Goal: Information Seeking & Learning: Learn about a topic

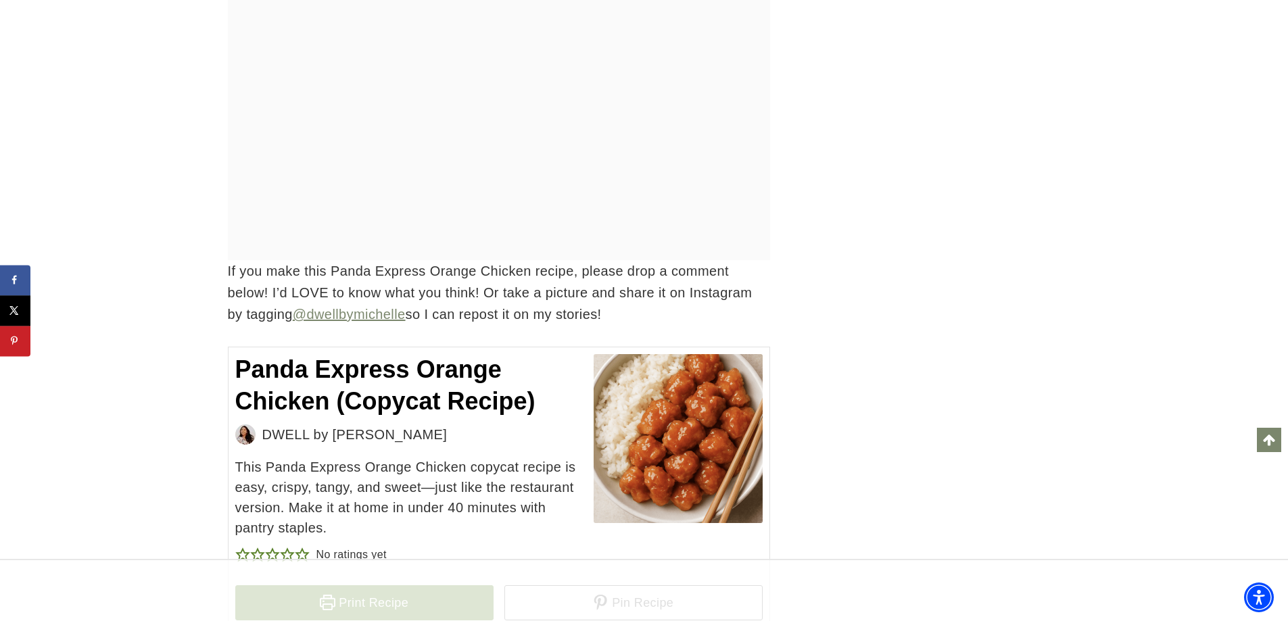
scroll to position [9871, 0]
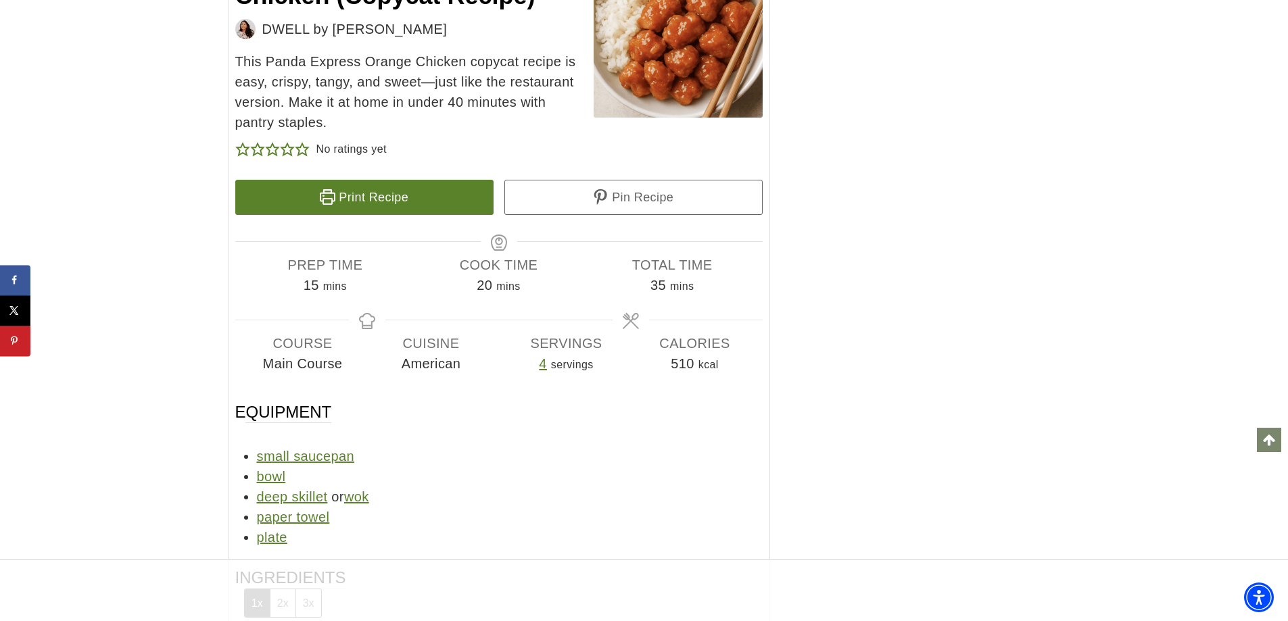
click at [1276, 440] on link "Scroll to top" at bounding box center [1269, 440] width 24 height 24
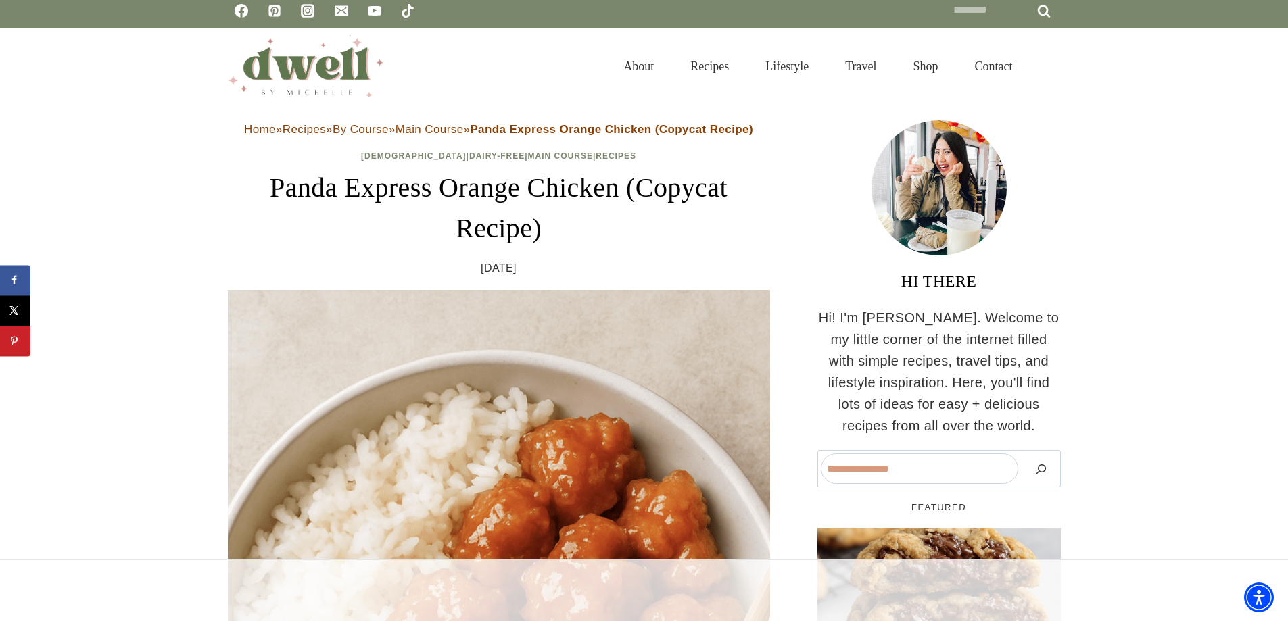
scroll to position [0, 0]
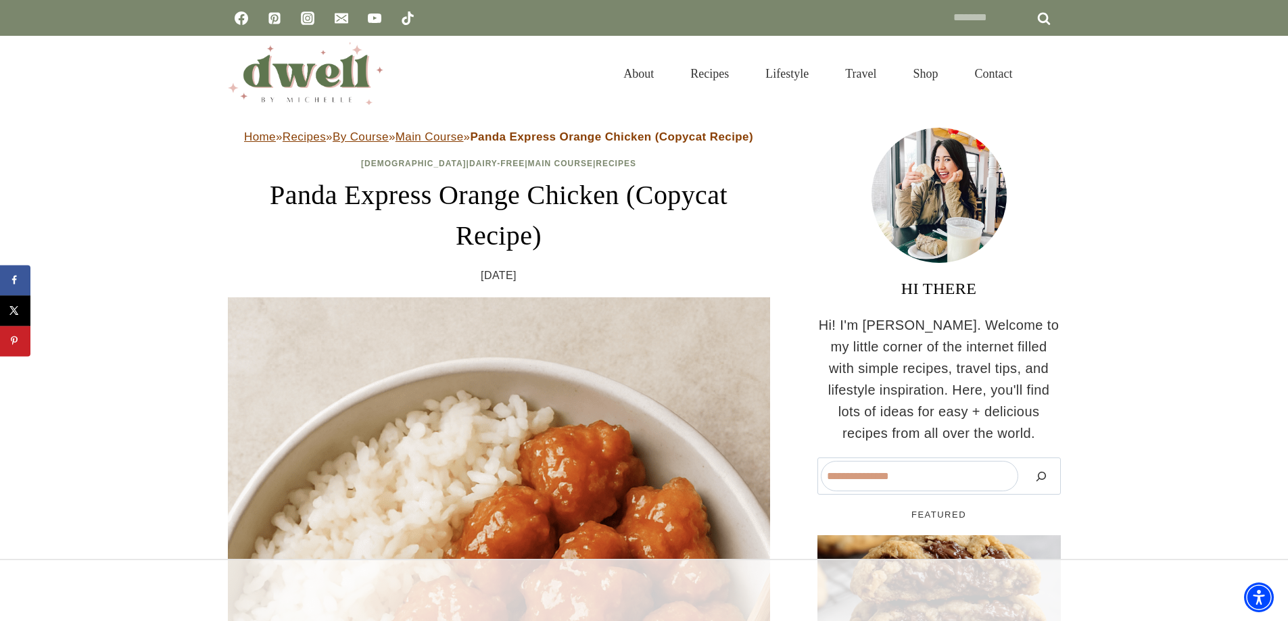
click at [938, 199] on img at bounding box center [939, 195] width 135 height 135
click at [695, 72] on link "Recipes" at bounding box center [709, 74] width 75 height 44
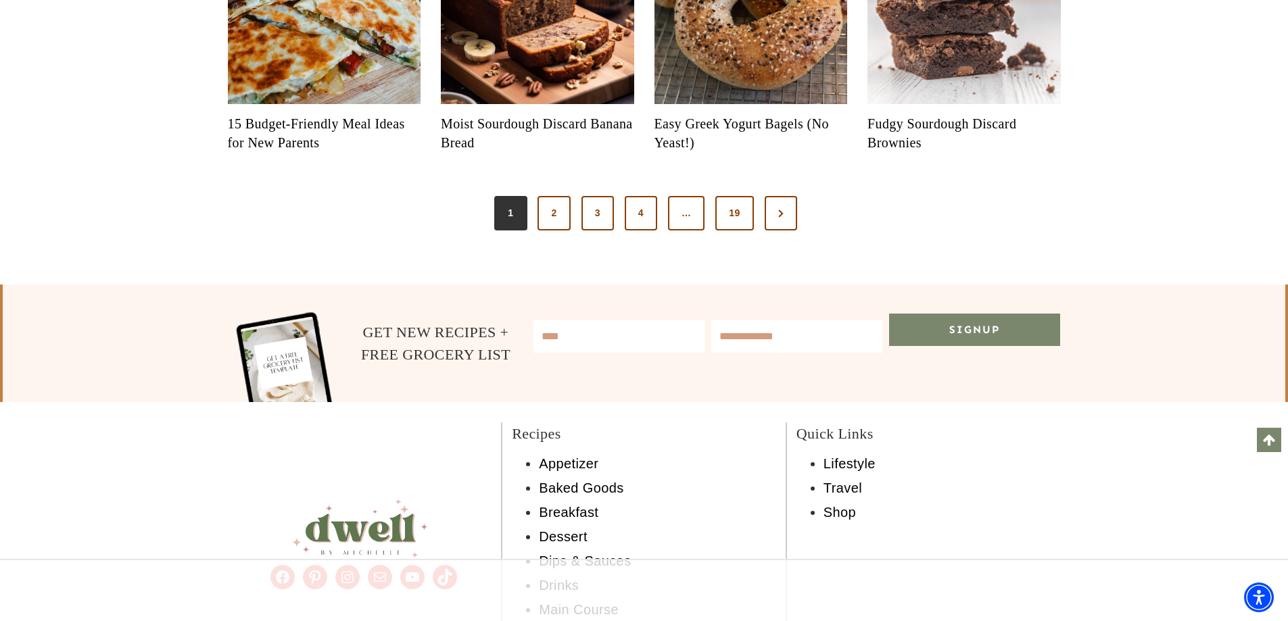
scroll to position [1555, 0]
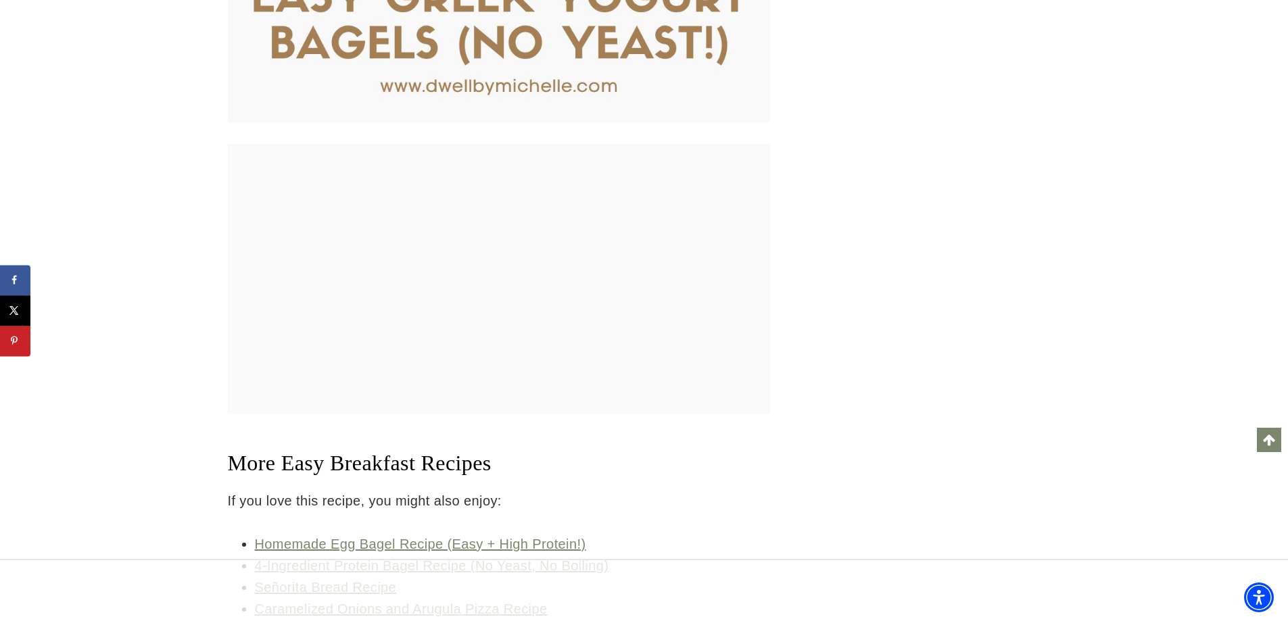
scroll to position [7090, 0]
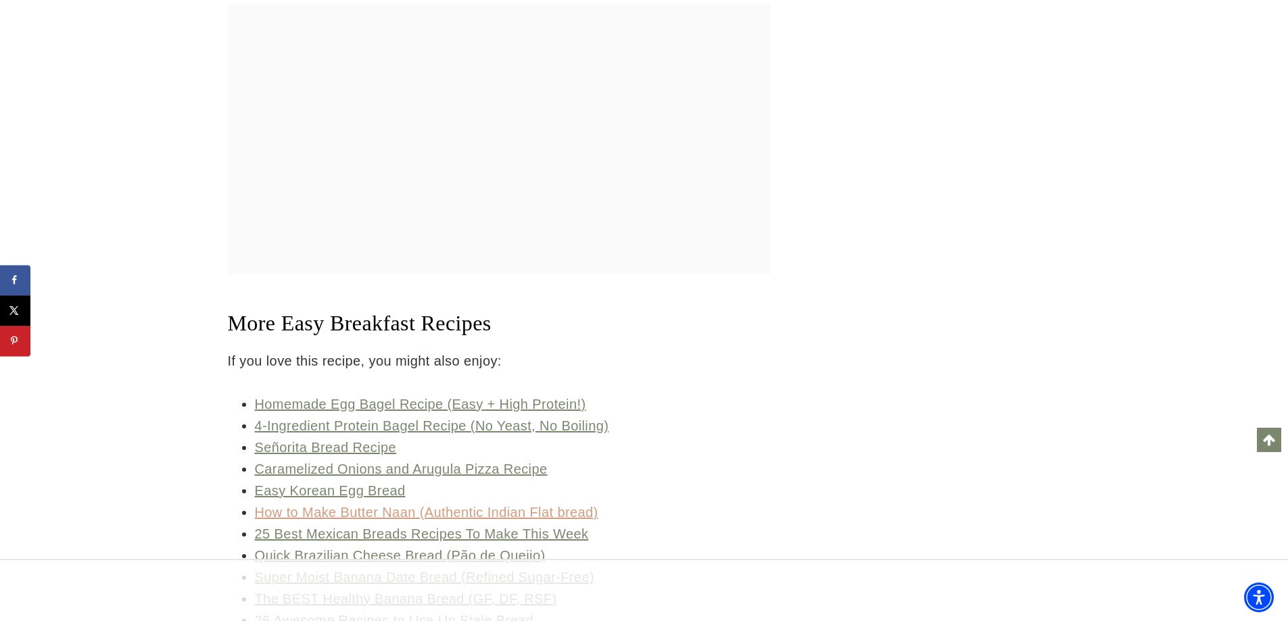
click at [377, 505] on link "How to Make Butter Naan (Authentic Indian Flat bread)" at bounding box center [426, 512] width 343 height 15
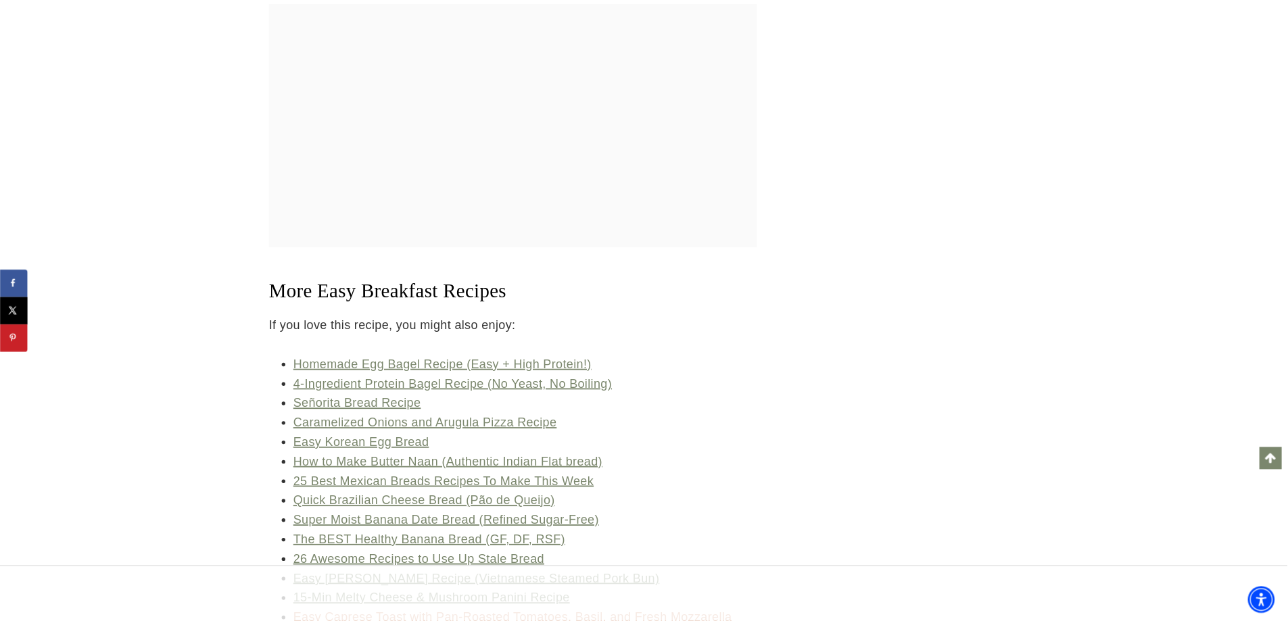
scroll to position [7090, 0]
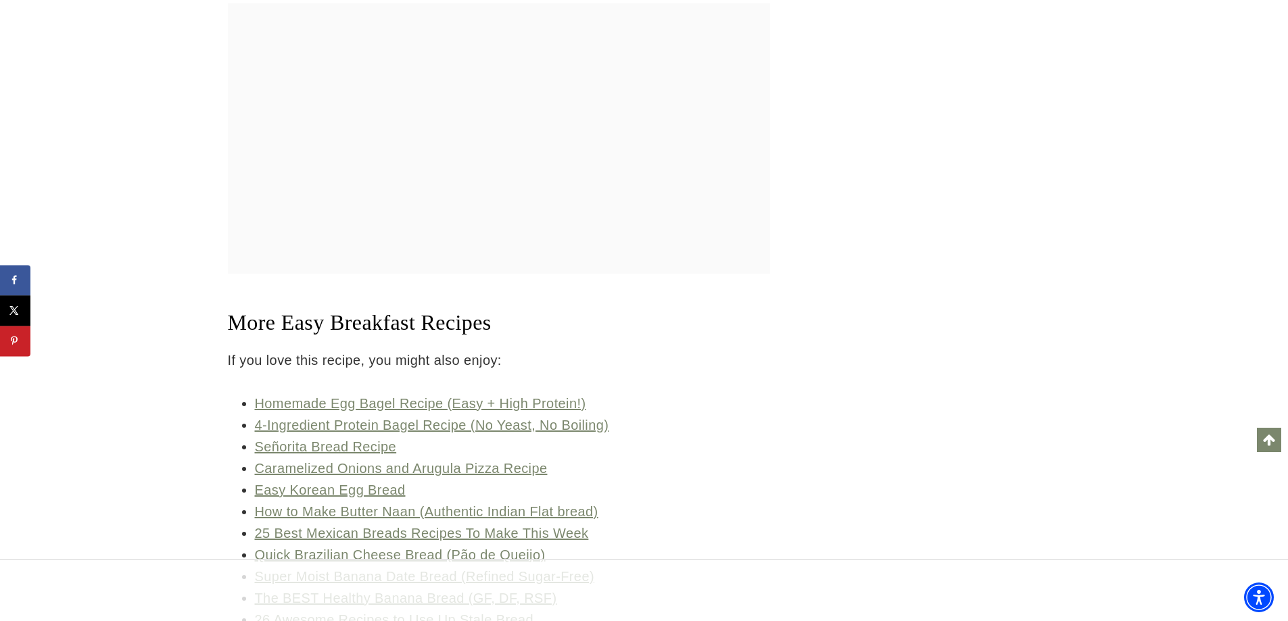
drag, startPoint x: 453, startPoint y: 381, endPoint x: 869, endPoint y: 229, distance: 443.0
click at [869, 229] on div at bounding box center [938, 205] width 243 height 1623
click at [513, 526] on link "25 Best Mexican Breads Recipes To Make This Week" at bounding box center [422, 533] width 334 height 15
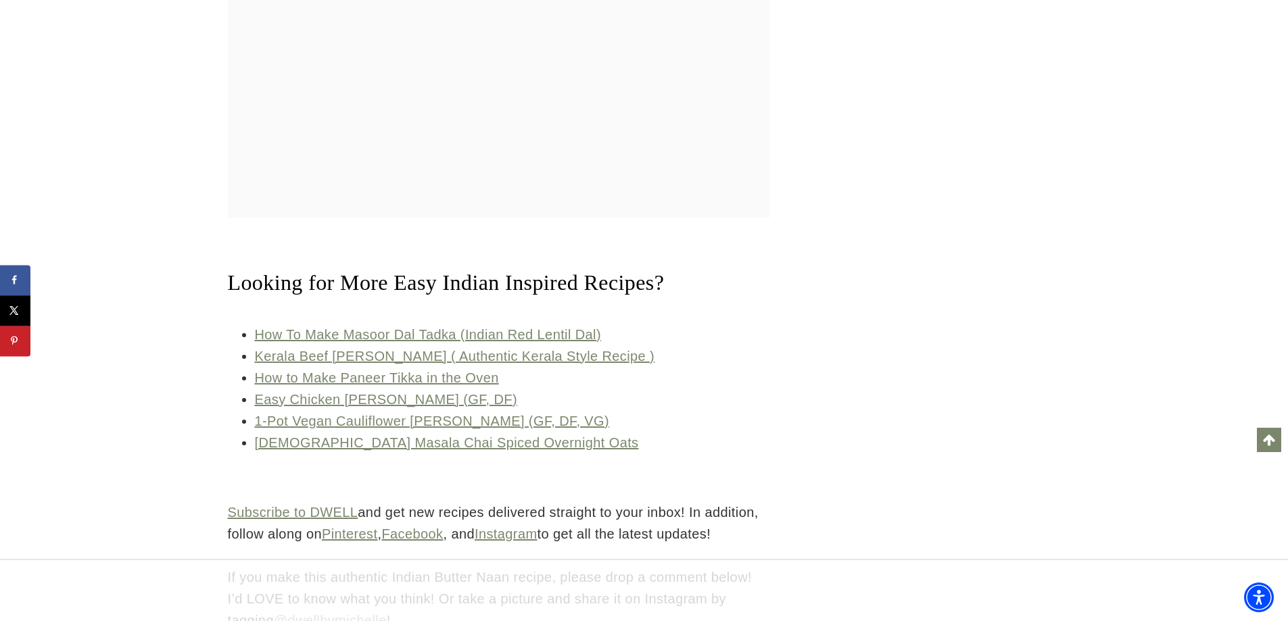
scroll to position [5404, 0]
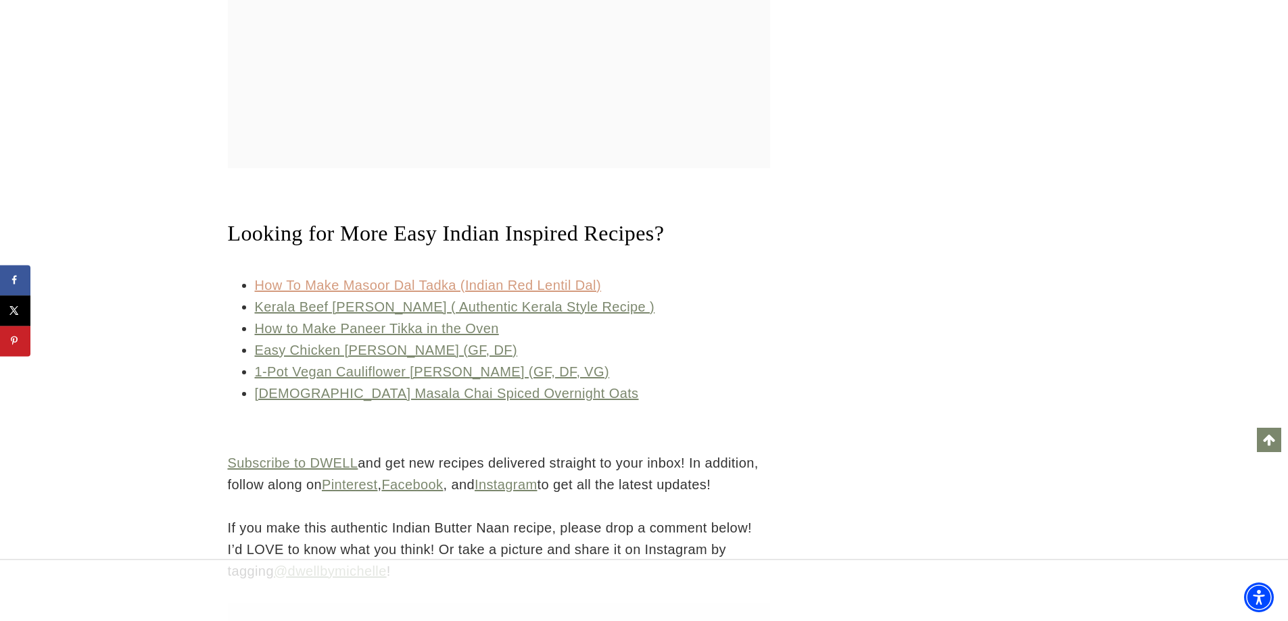
click at [410, 291] on link "How To Make Masoor Dal Tadka (Indian Red Lentil Dal)" at bounding box center [428, 285] width 347 height 15
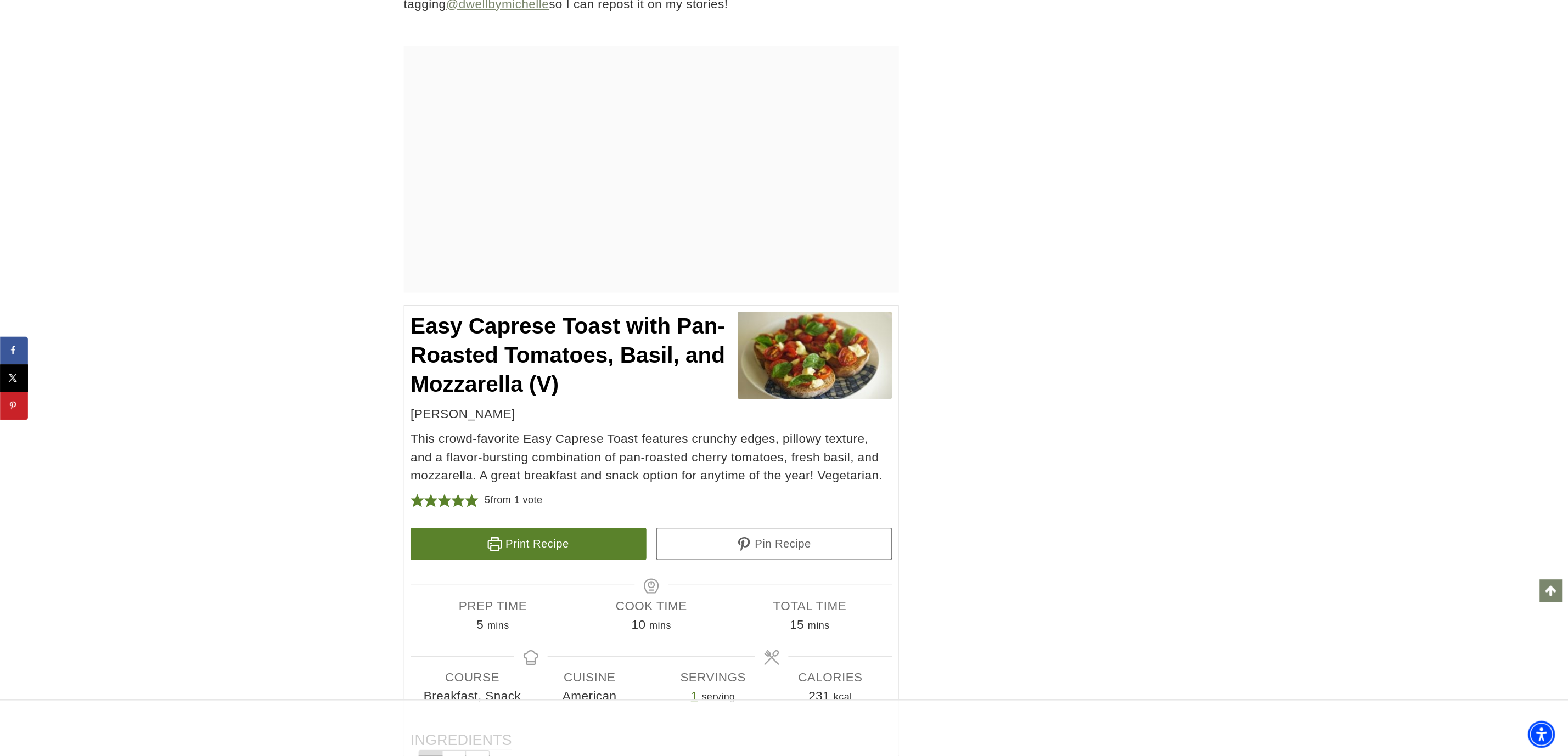
scroll to position [5970, 0]
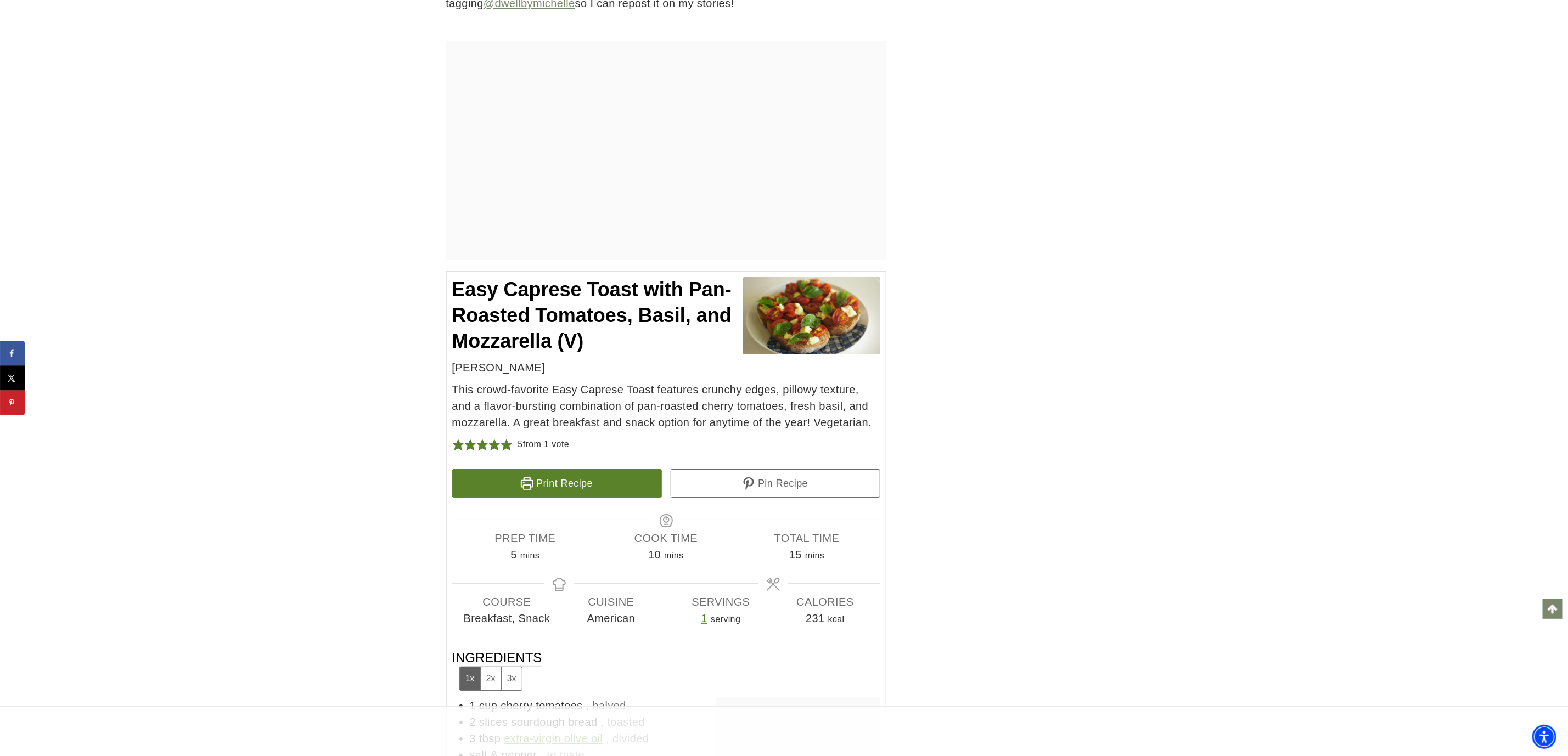
drag, startPoint x: 1045, startPoint y: 0, endPoint x: 1176, endPoint y: 518, distance: 534.3
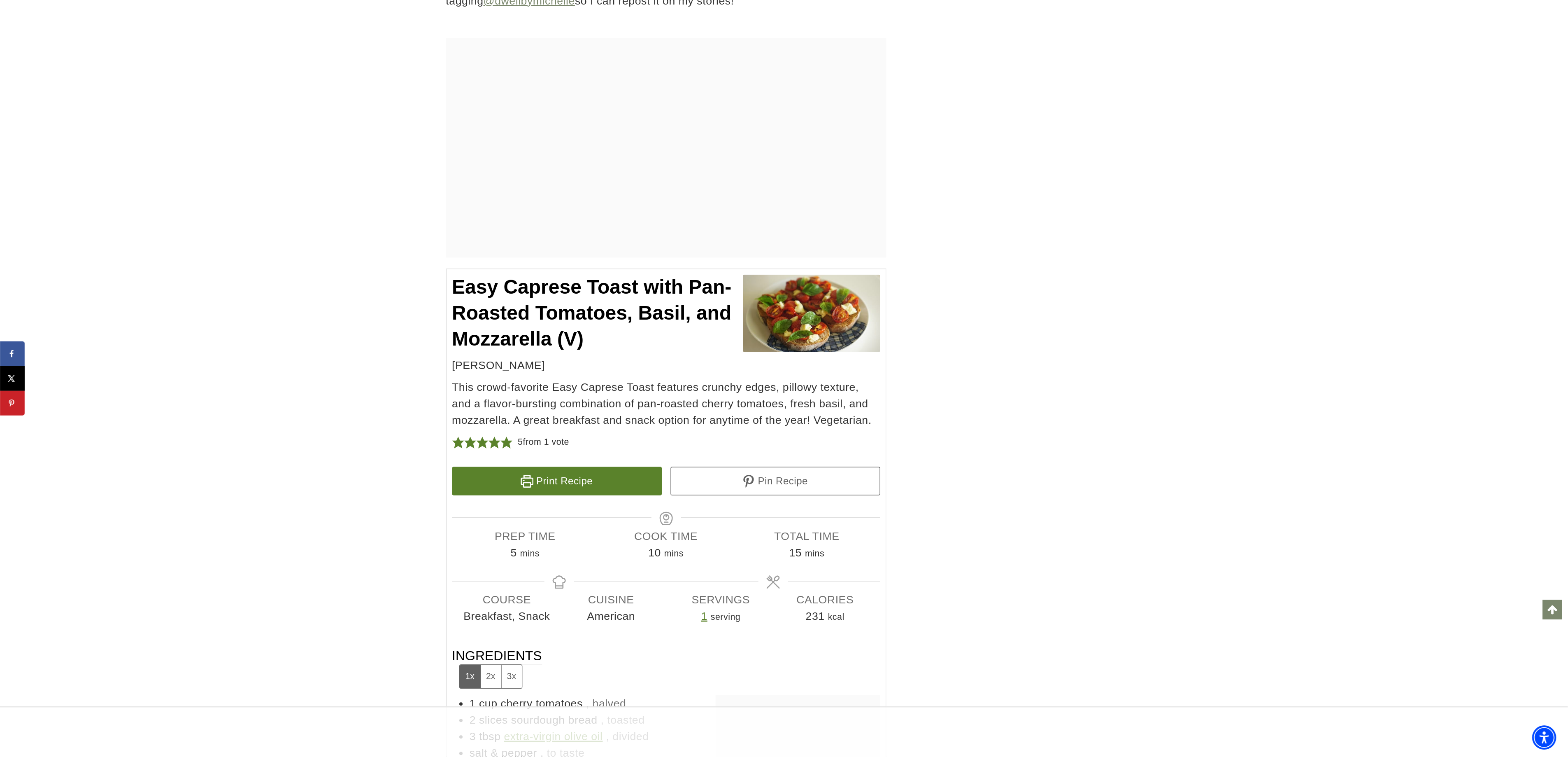
scroll to position [4491, 0]
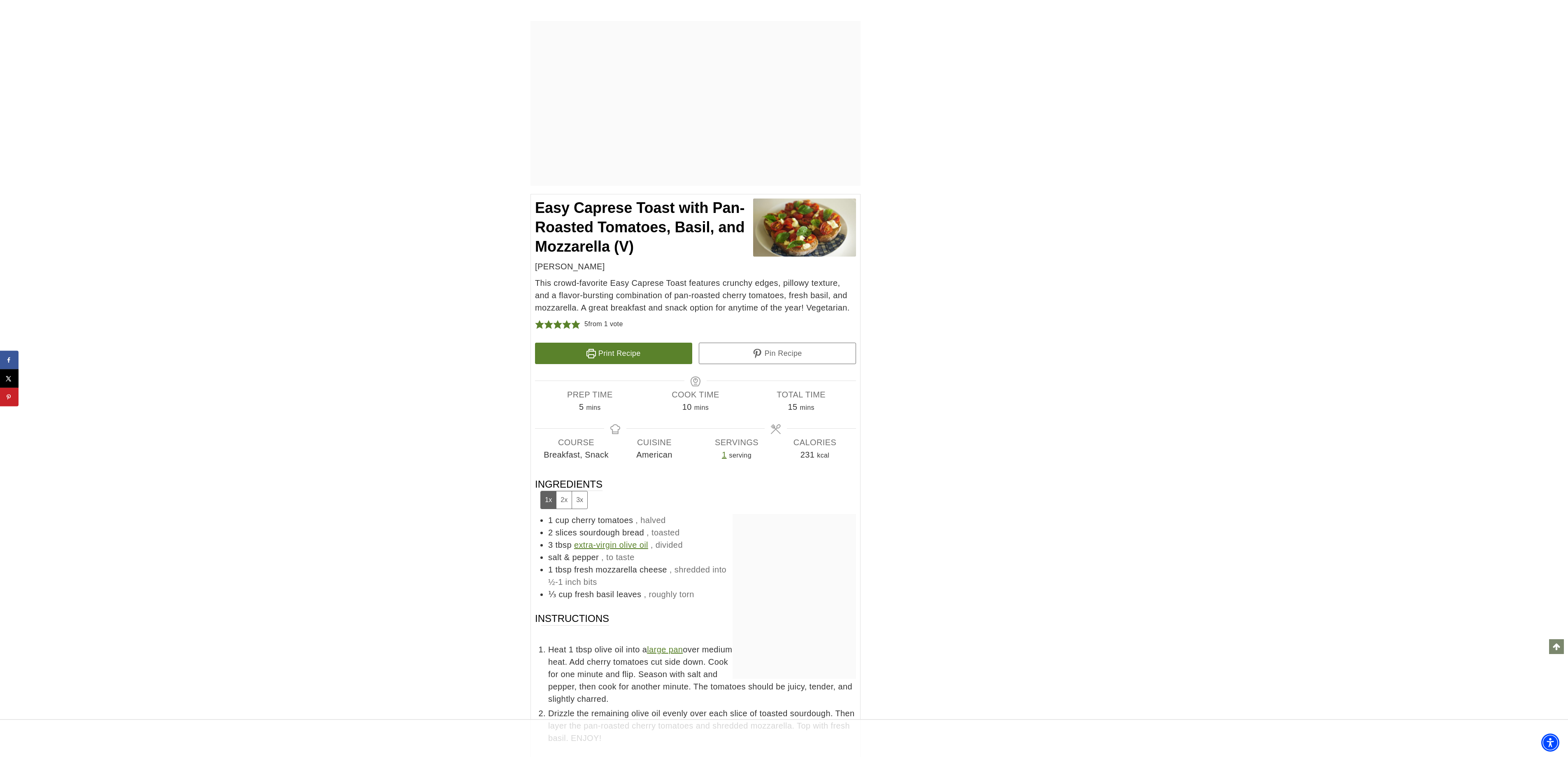
drag, startPoint x: 1185, startPoint y: 1, endPoint x: 1108, endPoint y: 373, distance: 379.9
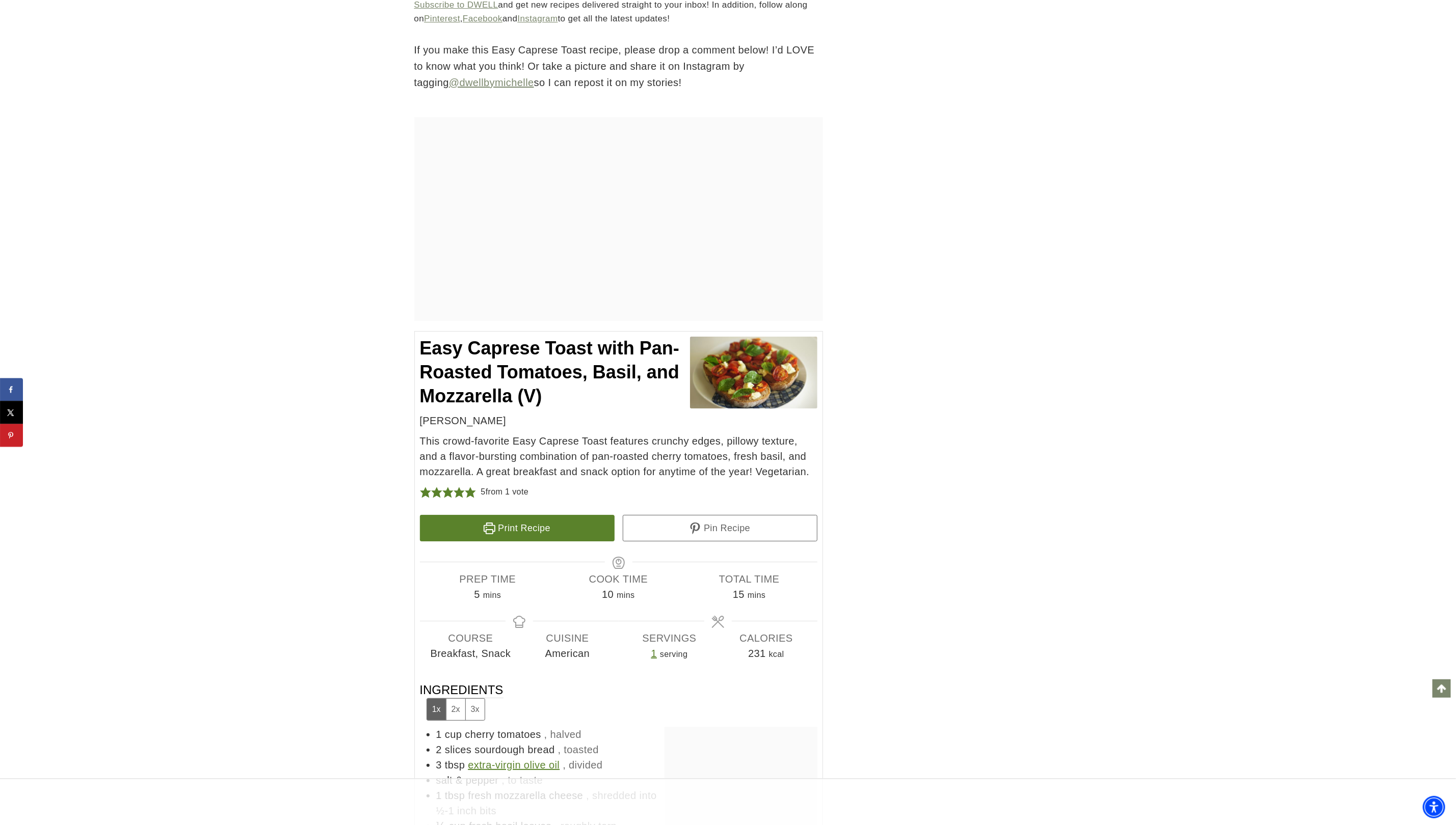
scroll to position [5450, 0]
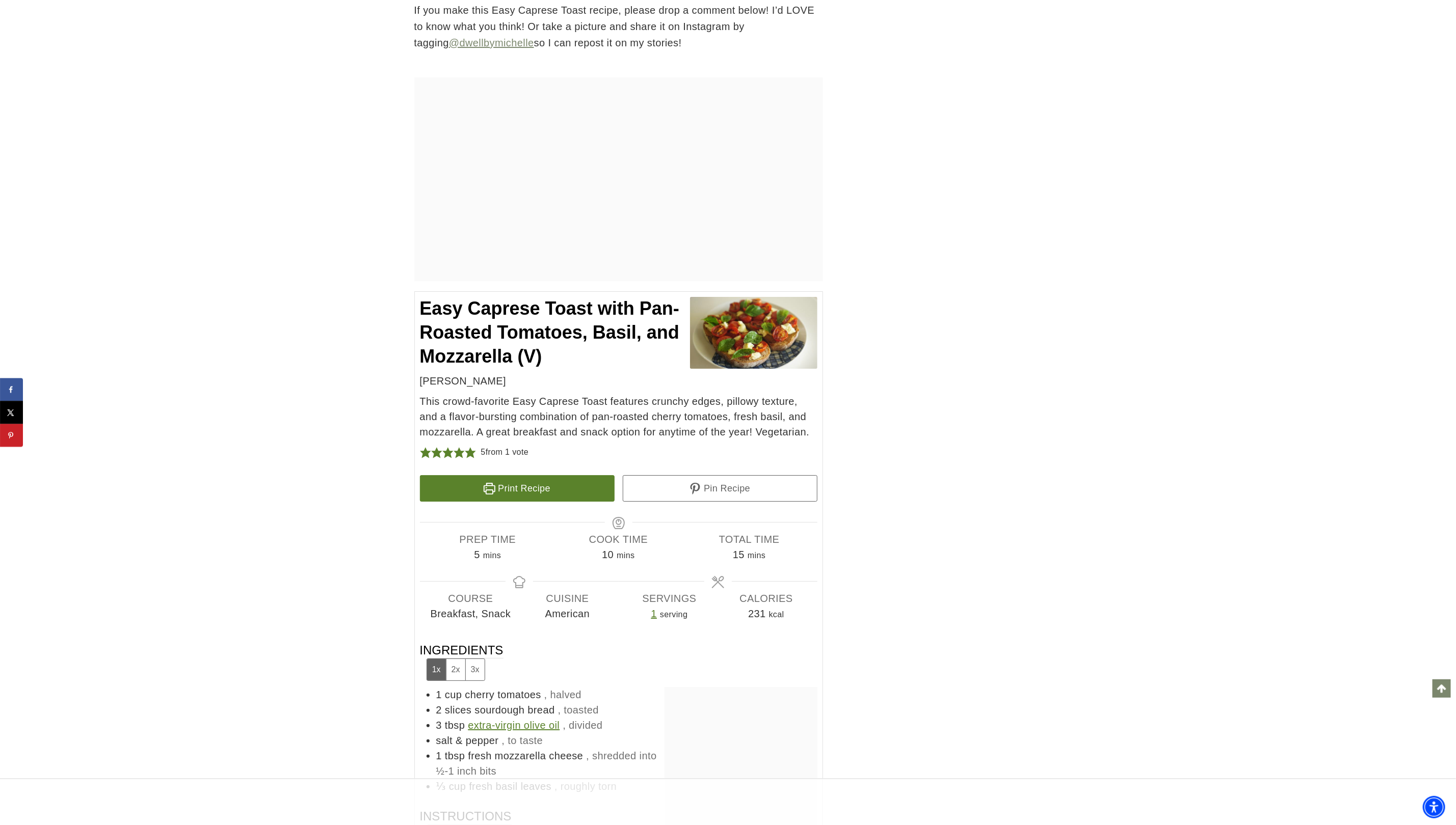
scroll to position [5520, 0]
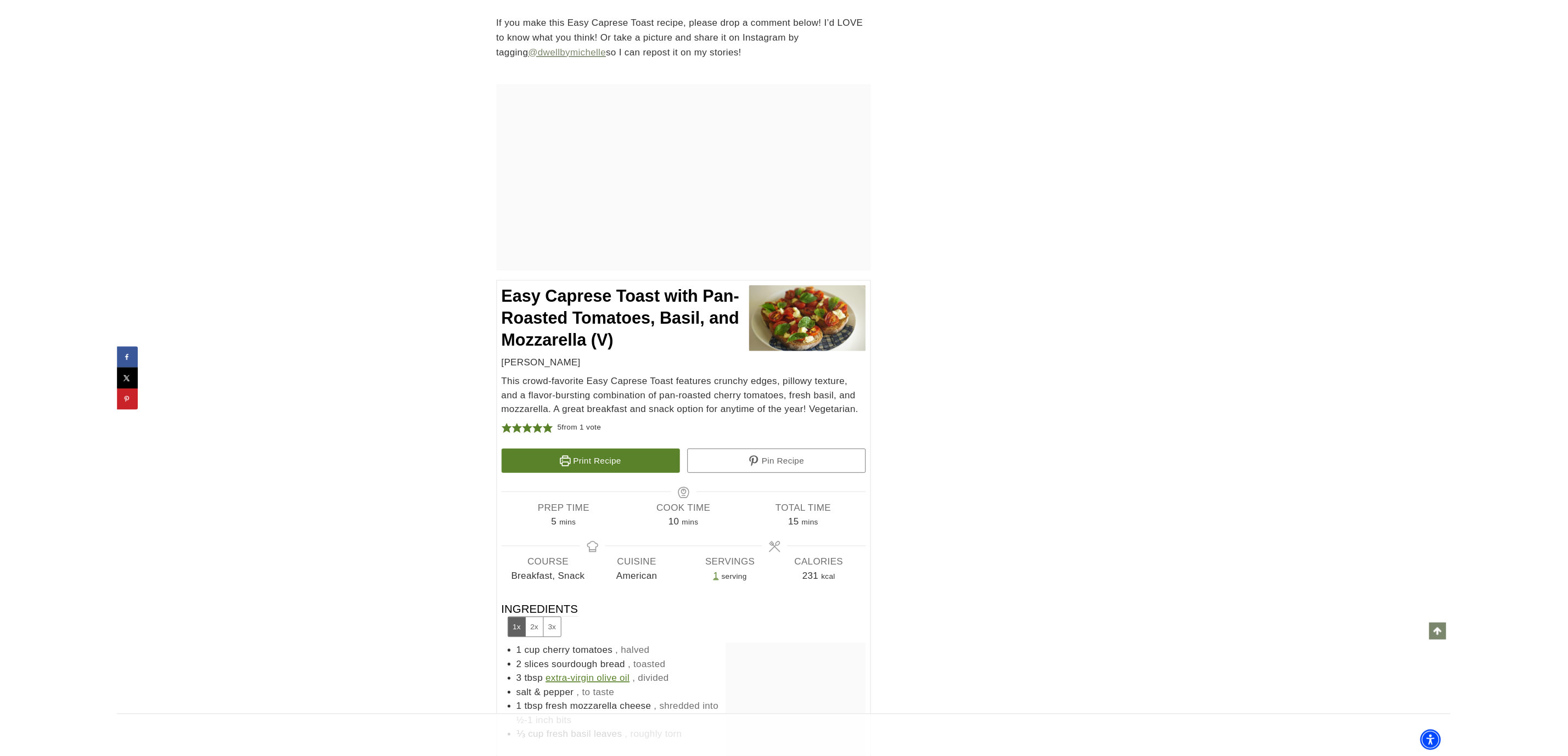
scroll to position [5910, 0]
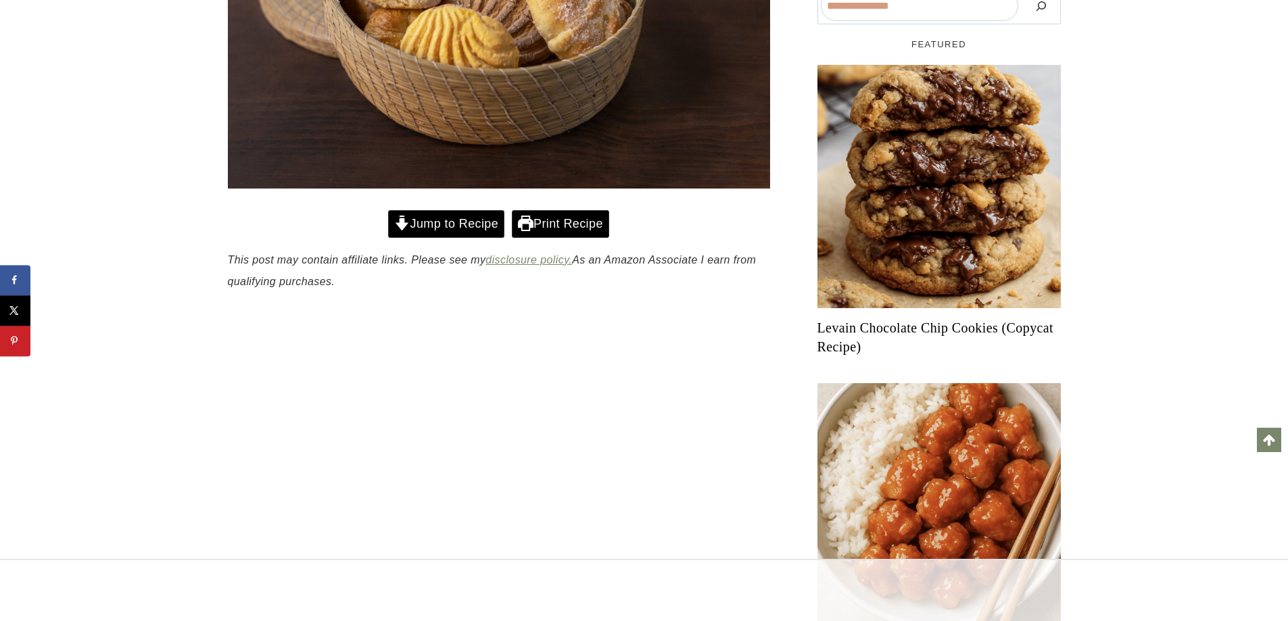
scroll to position [947, 0]
